Goal: Find contact information: Find contact information

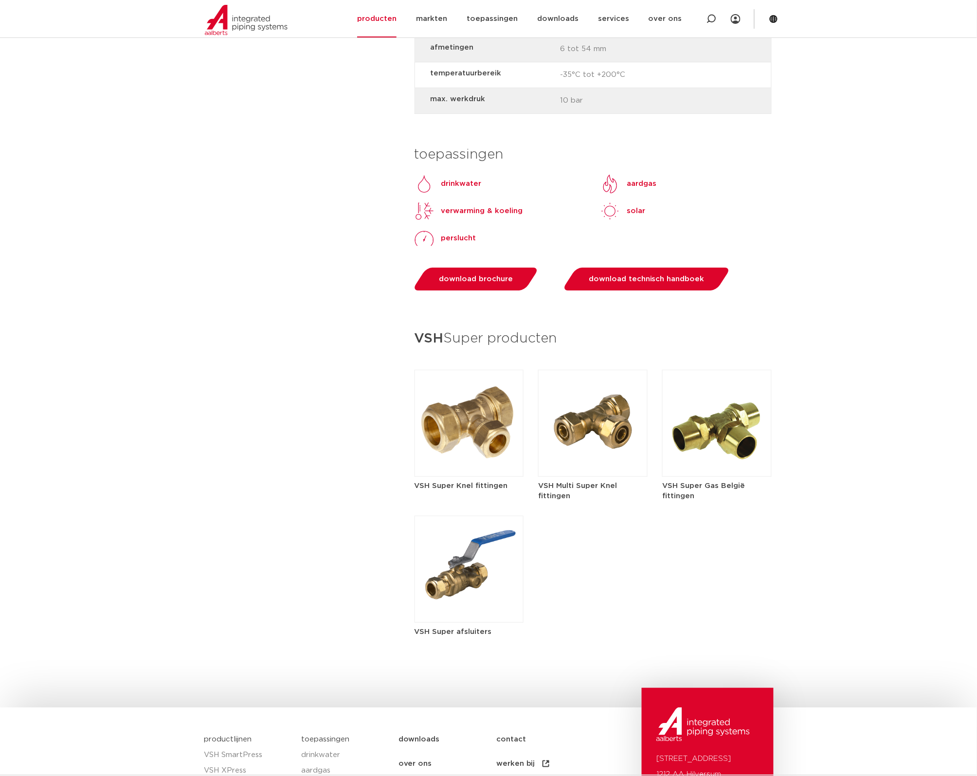
scroll to position [1297, 0]
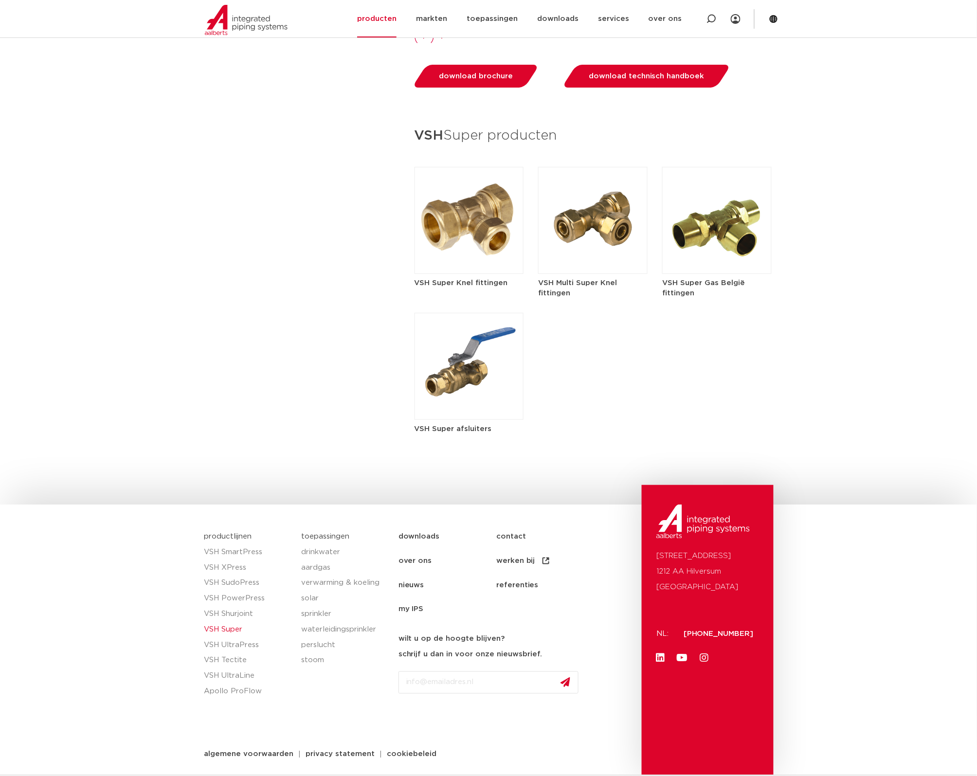
click at [509, 536] on link "contact" at bounding box center [545, 536] width 98 height 24
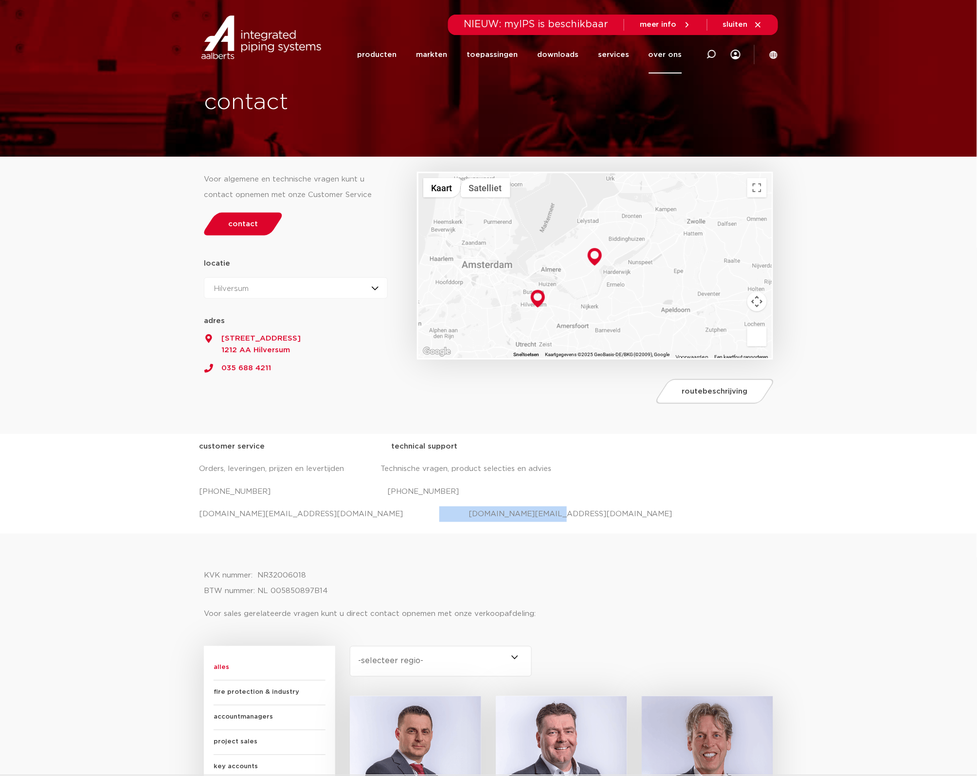
drag, startPoint x: 494, startPoint y: 517, endPoint x: 373, endPoint y: 518, distance: 121.1
click at [373, 518] on p "[DOMAIN_NAME][EMAIL_ADDRESS][DOMAIN_NAME] [DOMAIN_NAME][EMAIL_ADDRESS][DOMAIN_N…" at bounding box center [488, 514] width 579 height 16
drag, startPoint x: 373, startPoint y: 518, endPoint x: 321, endPoint y: 524, distance: 51.9
click at [321, 526] on div "customer service technical support Orders, leveringen, prijzen en levertijden T…" at bounding box center [488, 484] width 579 height 100
drag, startPoint x: 327, startPoint y: 512, endPoint x: 117, endPoint y: 518, distance: 210.2
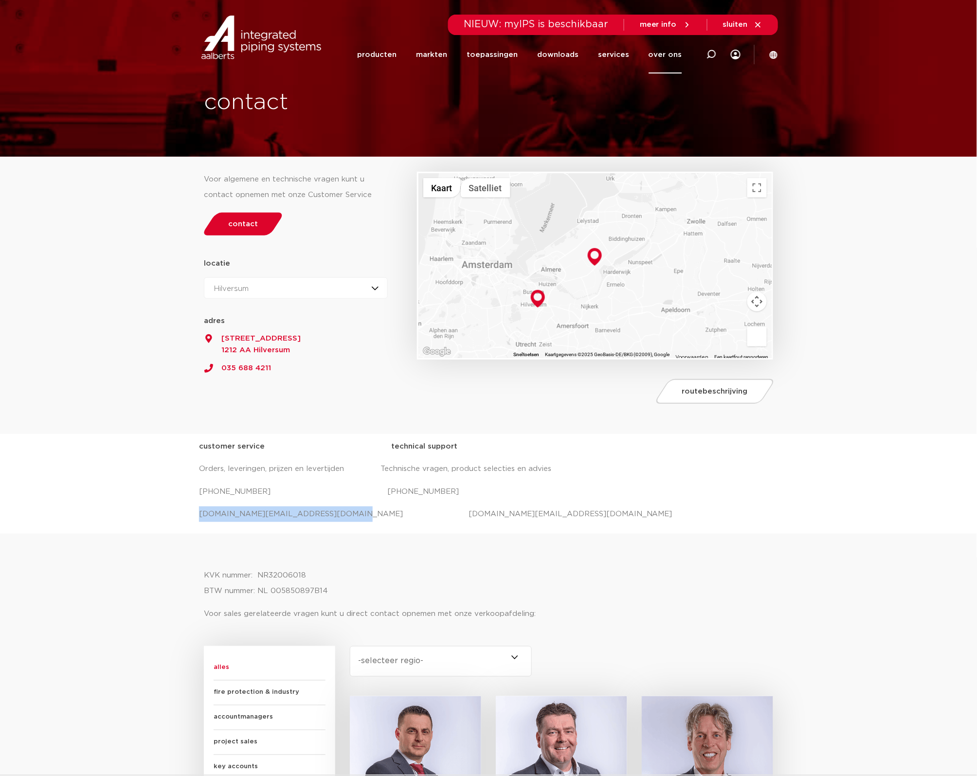
click at [117, 518] on div "customer service technical support Orders, leveringen, prijzen en levertijden T…" at bounding box center [488, 484] width 977 height 100
copy p "[DOMAIN_NAME][EMAIL_ADDRESS][DOMAIN_NAME]"
